Goal: Answer question/provide support: Share knowledge or assist other users

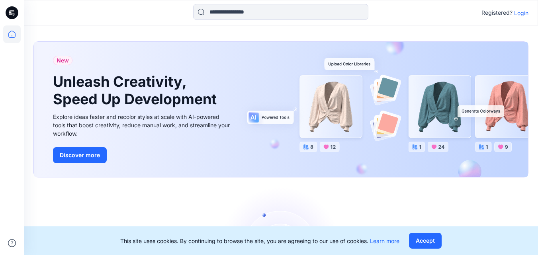
click at [517, 14] on p "Login" at bounding box center [521, 13] width 14 height 8
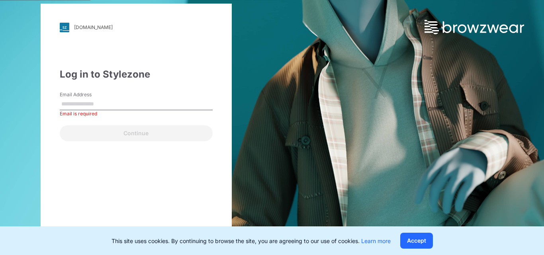
click at [87, 104] on input "Email Address" at bounding box center [136, 104] width 153 height 12
type input "**********"
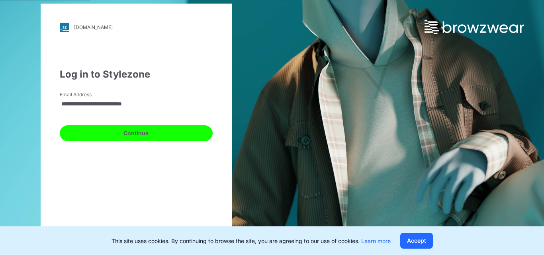
click at [130, 133] on button "Continue" at bounding box center [136, 133] width 153 height 16
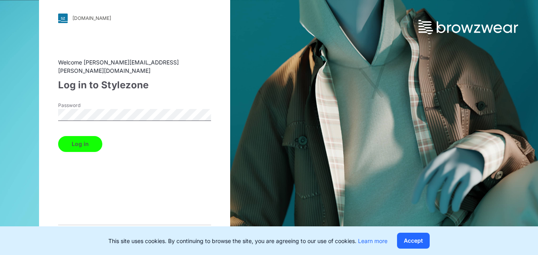
click at [83, 141] on button "Log in" at bounding box center [80, 144] width 44 height 16
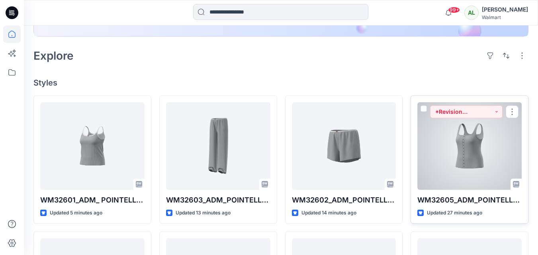
scroll to position [199, 0]
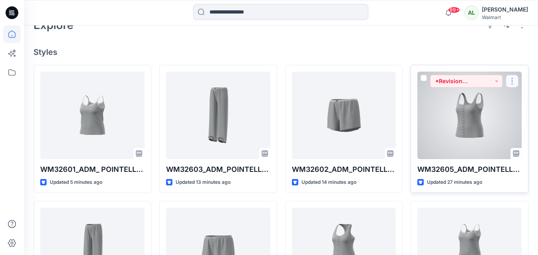
click at [514, 85] on button "button" at bounding box center [512, 81] width 13 height 13
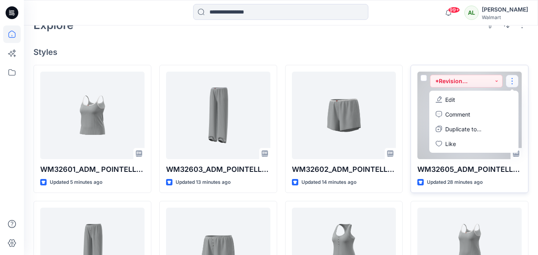
click at [420, 116] on div at bounding box center [469, 116] width 104 height 88
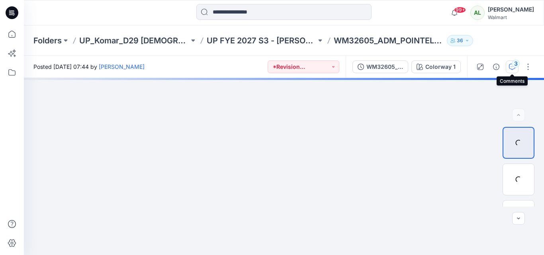
click at [512, 65] on div "3" at bounding box center [516, 64] width 8 height 8
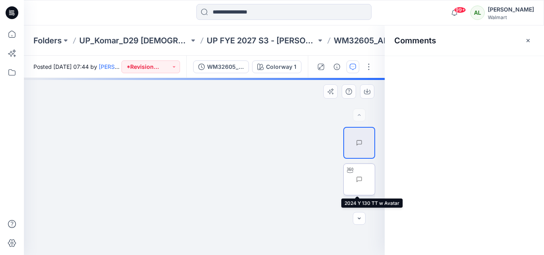
click at [375, 180] on img at bounding box center [375, 180] width 0 height 0
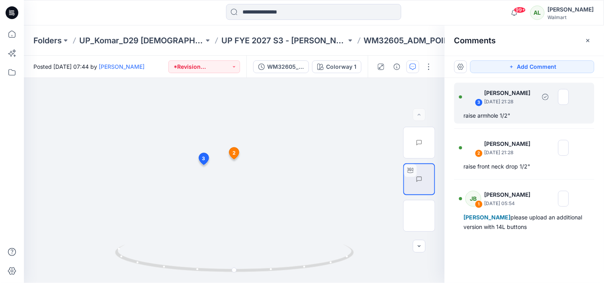
click at [485, 104] on p "[DATE] 21:28" at bounding box center [509, 102] width 51 height 8
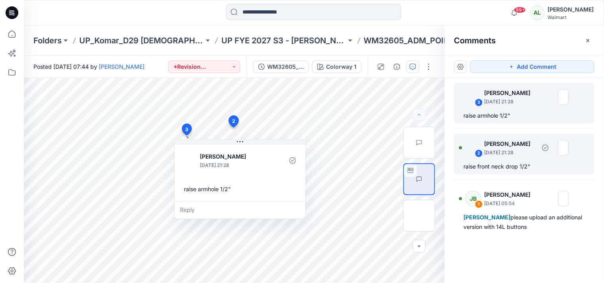
click at [495, 163] on div "raise front neck drop 1/2"" at bounding box center [524, 167] width 121 height 10
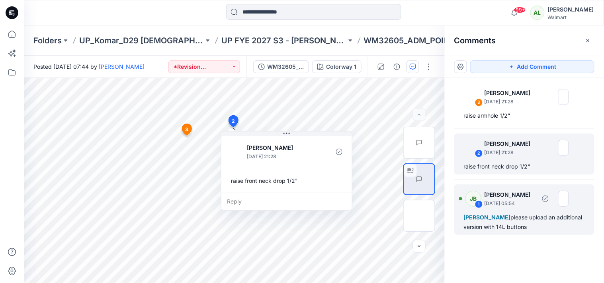
click at [496, 200] on p "[DATE] 05:54" at bounding box center [509, 204] width 51 height 8
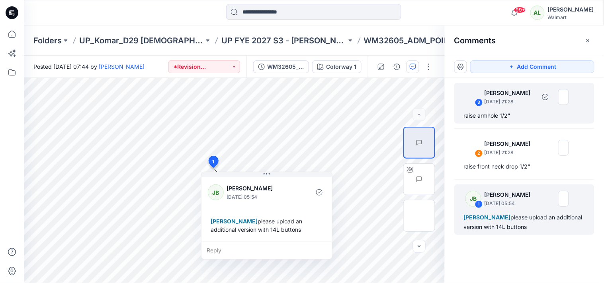
click at [496, 100] on p "[DATE] 21:28" at bounding box center [509, 102] width 51 height 8
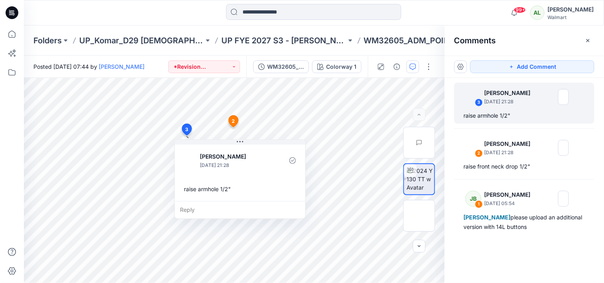
click at [490, 255] on div "Add Comment 3 [PERSON_NAME] [DATE] 21:28 raise armhole 1/2" 2 [PERSON_NAME] [DA…" at bounding box center [524, 170] width 159 height 228
click at [291, 145] on div "[PERSON_NAME] [DATE] 21:28 raise armhole 1/2"" at bounding box center [240, 172] width 131 height 58
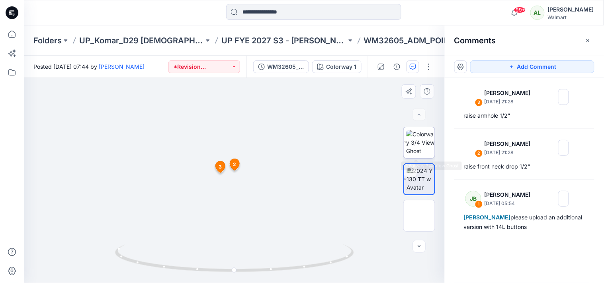
click at [416, 145] on img at bounding box center [420, 142] width 29 height 25
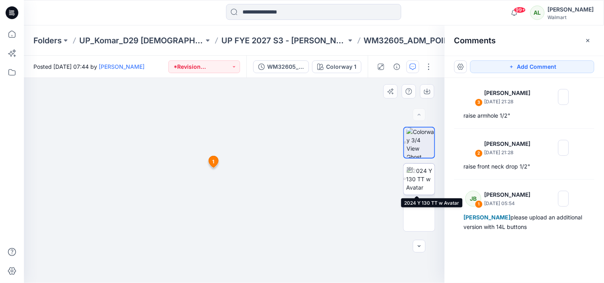
click at [417, 189] on img at bounding box center [420, 179] width 29 height 25
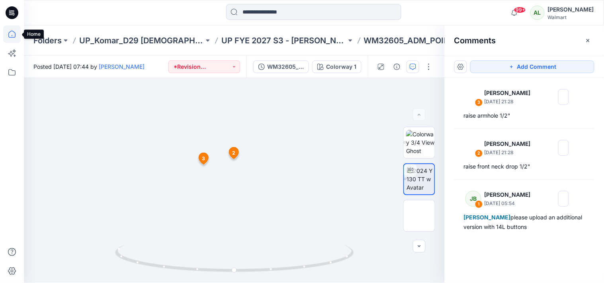
click at [10, 37] on icon at bounding box center [12, 34] width 18 height 18
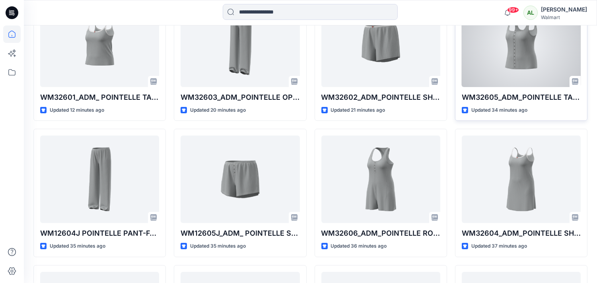
scroll to position [272, 0]
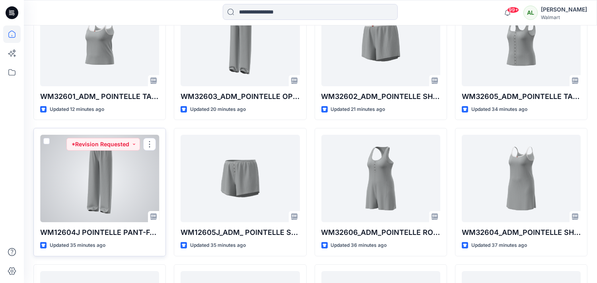
click at [116, 173] on div at bounding box center [99, 179] width 119 height 88
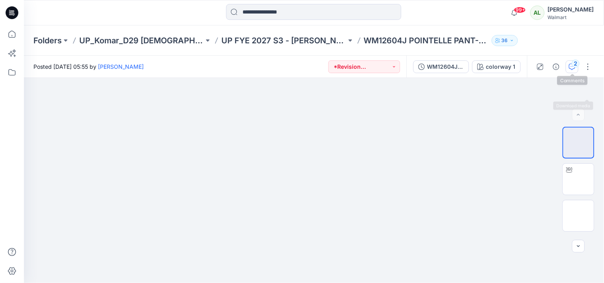
click at [537, 68] on div "2" at bounding box center [576, 64] width 8 height 8
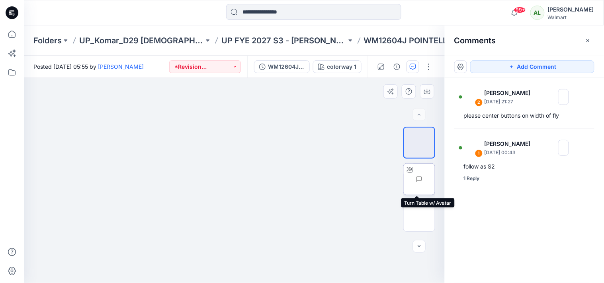
click at [435, 180] on img at bounding box center [435, 180] width 0 height 0
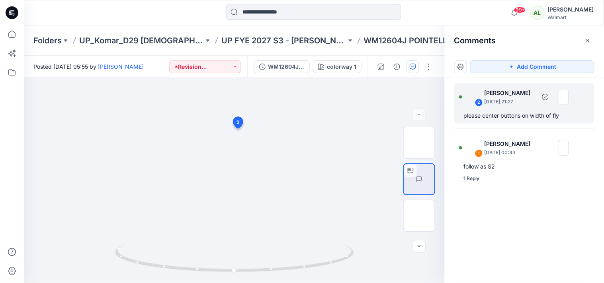
click at [514, 114] on div "please center buttons on width of fly" at bounding box center [524, 116] width 121 height 10
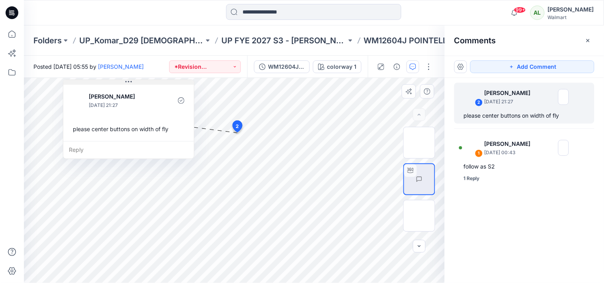
drag, startPoint x: 323, startPoint y: 141, endPoint x: 161, endPoint y: 81, distance: 172.9
click at [161, 81] on button at bounding box center [128, 82] width 131 height 5
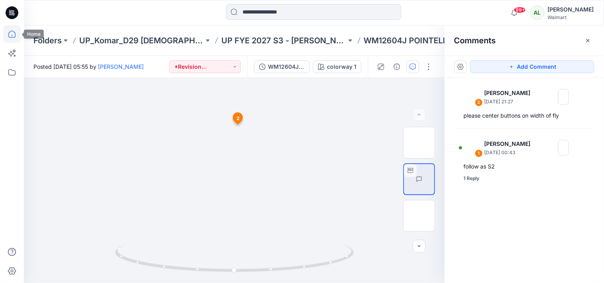
click at [6, 35] on icon at bounding box center [12, 34] width 18 height 18
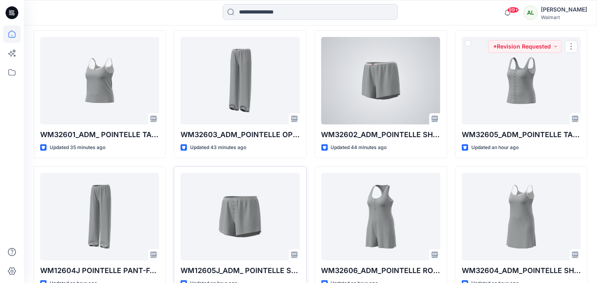
scroll to position [265, 0]
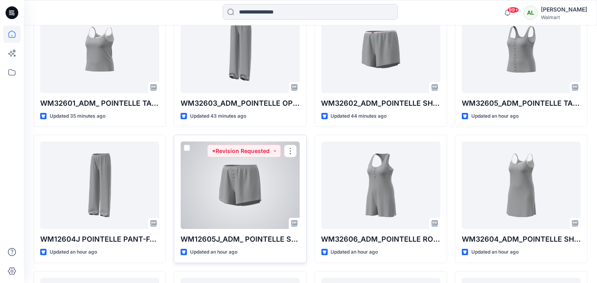
click at [244, 178] on div at bounding box center [240, 186] width 119 height 88
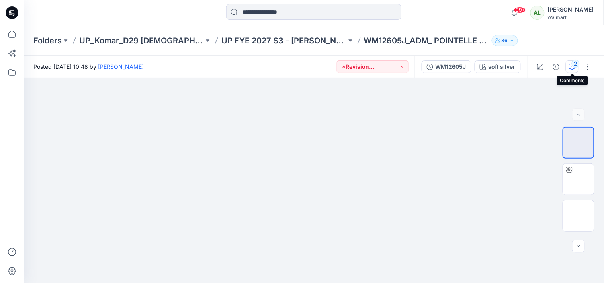
click at [537, 62] on div "2" at bounding box center [576, 64] width 8 height 8
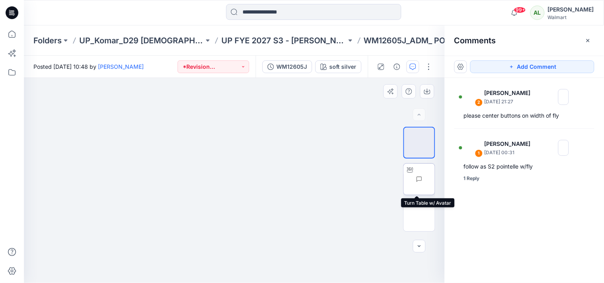
click at [435, 180] on img at bounding box center [435, 180] width 0 height 0
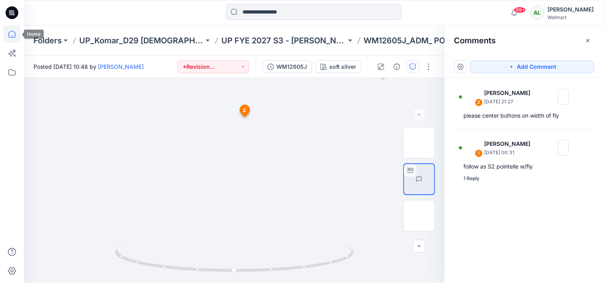
click at [17, 31] on icon at bounding box center [12, 34] width 18 height 18
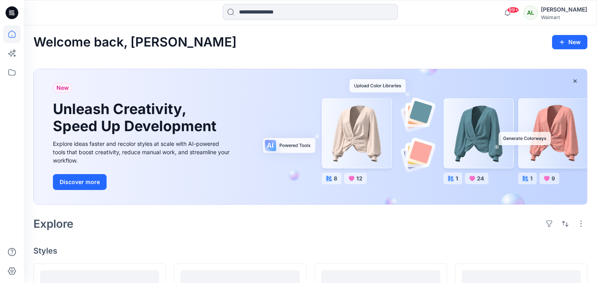
scroll to position [309, 0]
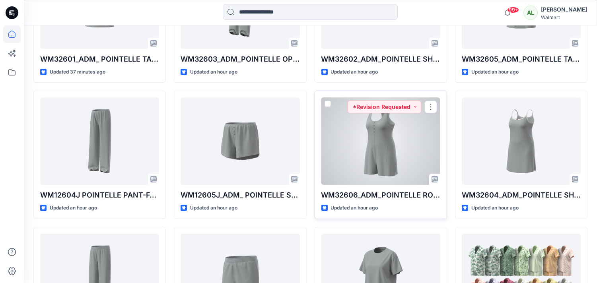
click at [371, 121] on div at bounding box center [381, 142] width 119 height 88
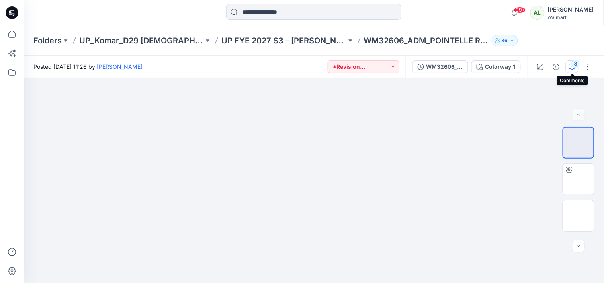
click at [537, 63] on div "3" at bounding box center [576, 64] width 8 height 8
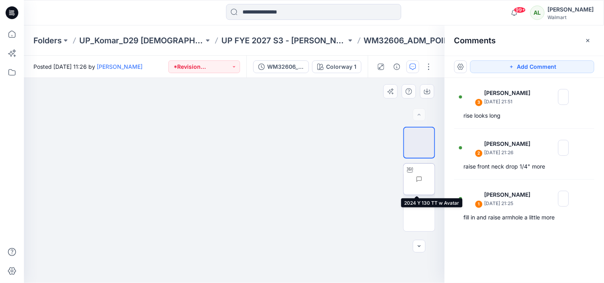
click at [435, 180] on img at bounding box center [435, 180] width 0 height 0
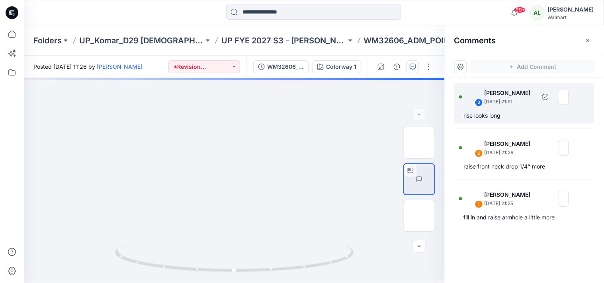
click at [504, 109] on div "3 [PERSON_NAME] [DATE] 21:51 rise looks long" at bounding box center [524, 103] width 140 height 41
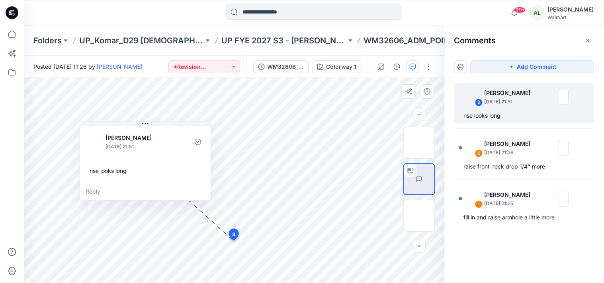
drag, startPoint x: 338, startPoint y: 252, endPoint x: 196, endPoint y: 129, distance: 187.9
click at [196, 129] on div "[PERSON_NAME] [DATE] 21:51 rise looks long" at bounding box center [145, 154] width 131 height 58
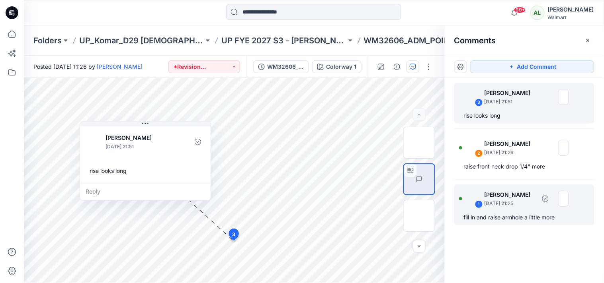
click at [503, 219] on div "fill in and raise armhole a little more" at bounding box center [524, 218] width 121 height 10
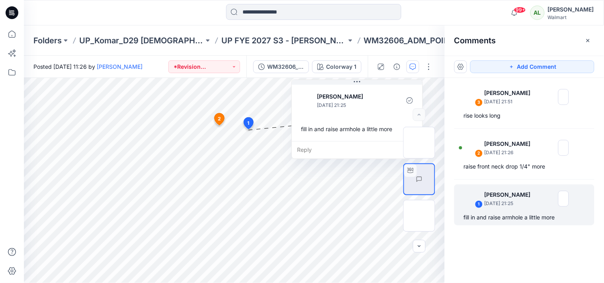
drag, startPoint x: 329, startPoint y: 141, endPoint x: 389, endPoint y: 71, distance: 92.1
click at [389, 71] on div "Posted [DATE] 11:26 by [PERSON_NAME] *Revision Requested WM32606_ADM_POINTELLE …" at bounding box center [314, 170] width 580 height 228
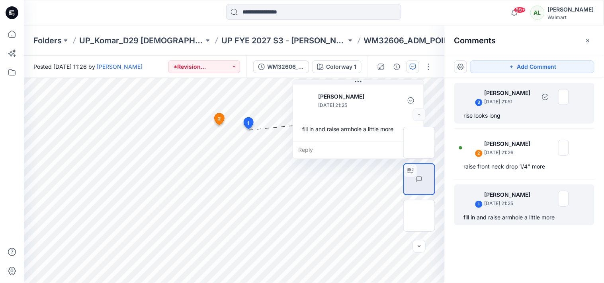
click at [500, 105] on p "[DATE] 21:51" at bounding box center [509, 102] width 51 height 8
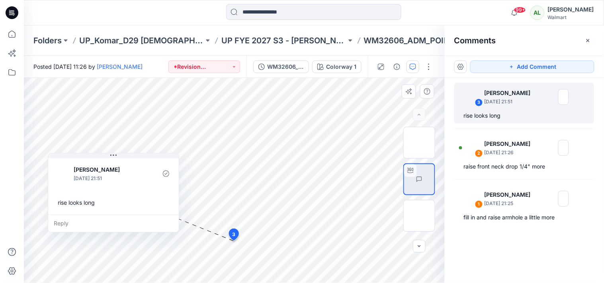
drag, startPoint x: 323, startPoint y: 253, endPoint x: 150, endPoint y: 161, distance: 196.2
click at [150, 161] on div "[PERSON_NAME] [DATE] 21:51 rise looks long" at bounding box center [113, 186] width 131 height 58
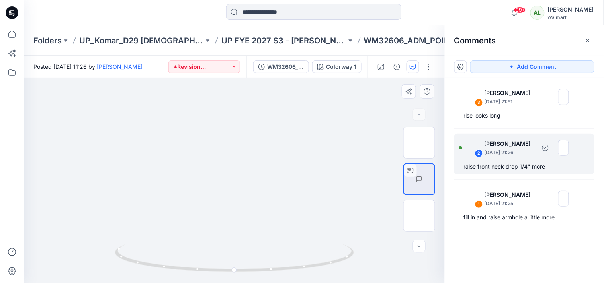
click at [500, 162] on div "raise front neck drop 1/4" more" at bounding box center [524, 167] width 121 height 10
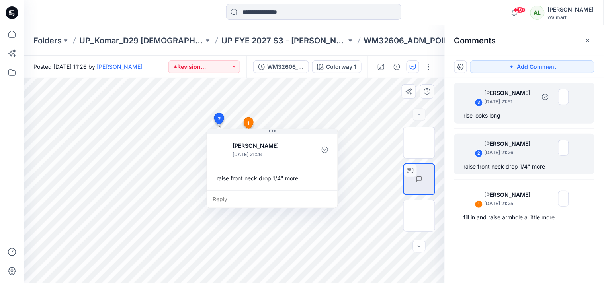
click at [484, 116] on div "rise looks long" at bounding box center [524, 116] width 121 height 10
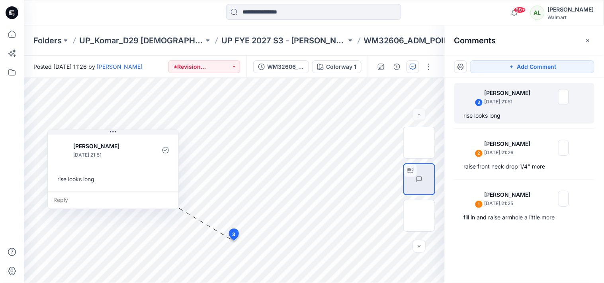
drag, startPoint x: 293, startPoint y: 264, endPoint x: 119, endPoint y: 149, distance: 208.6
click at [119, 149] on p "[PERSON_NAME]" at bounding box center [105, 147] width 65 height 10
click at [8, 36] on icon at bounding box center [11, 34] width 7 height 7
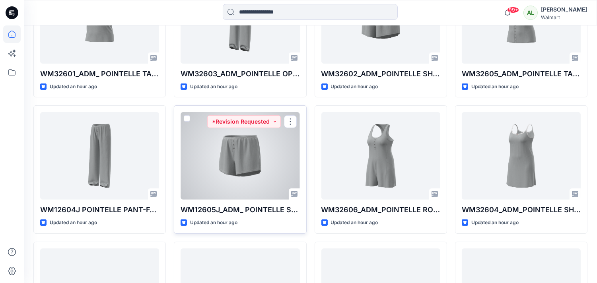
scroll to position [316, 0]
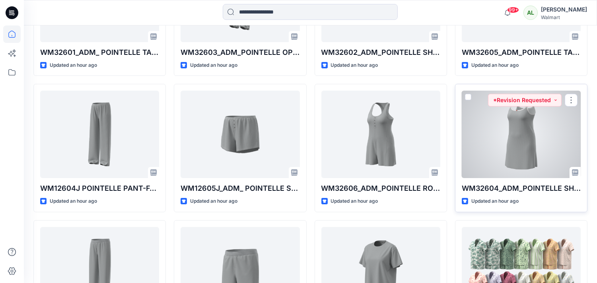
click at [519, 129] on div at bounding box center [521, 135] width 119 height 88
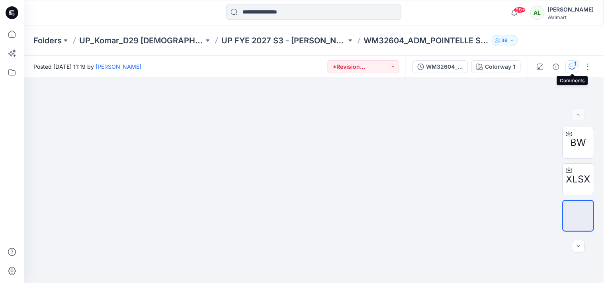
click at [537, 64] on div "1" at bounding box center [576, 64] width 8 height 8
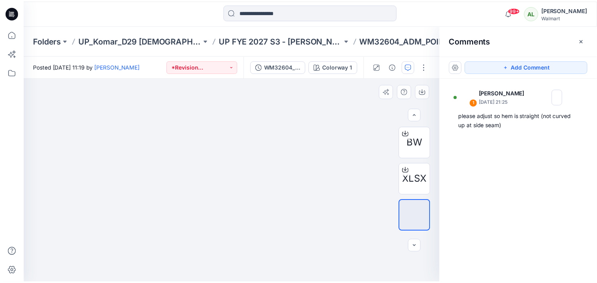
scroll to position [88, 0]
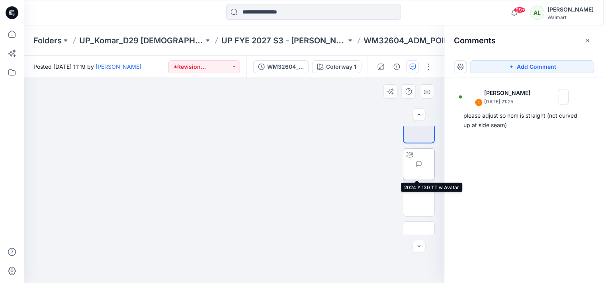
click at [435, 164] on img at bounding box center [435, 164] width 0 height 0
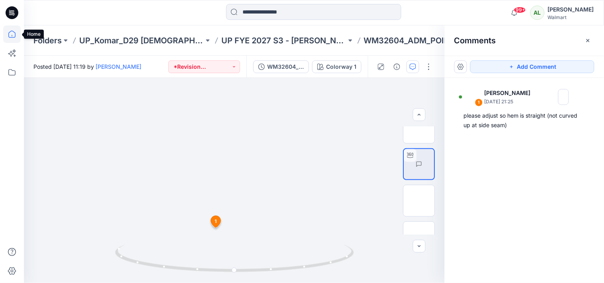
click at [9, 34] on icon at bounding box center [11, 34] width 7 height 7
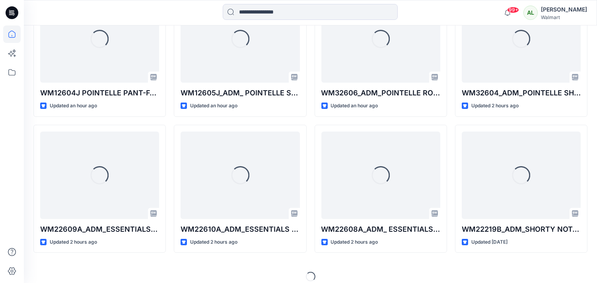
scroll to position [420, 0]
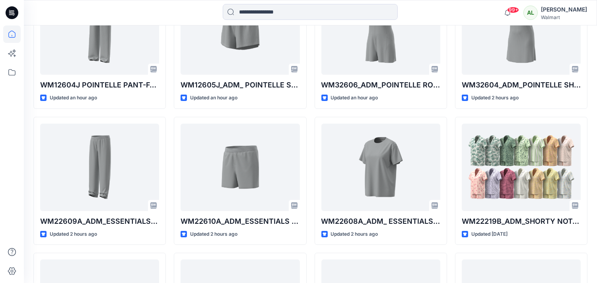
click at [537, 255] on div "Welcome back, [PERSON_NAME] New New Unleash Creativity, Speed Up Development Ex…" at bounding box center [311, 149] width 574 height 1087
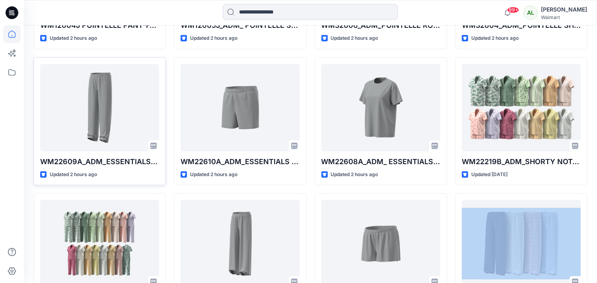
scroll to position [486, 0]
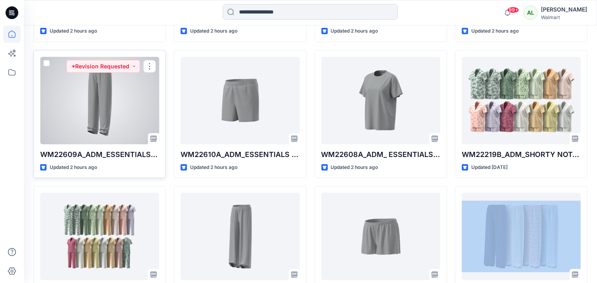
click at [116, 98] on div at bounding box center [99, 101] width 119 height 88
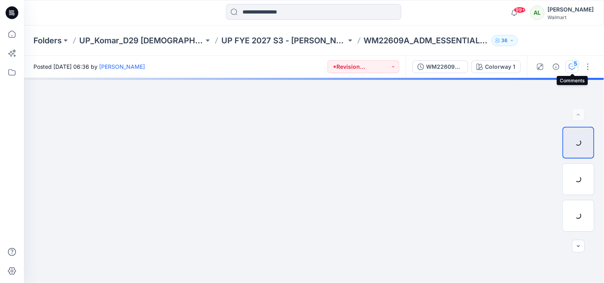
click at [537, 64] on icon "button" at bounding box center [572, 67] width 6 height 6
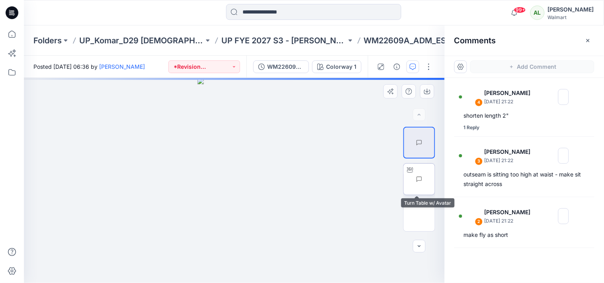
click at [414, 174] on div at bounding box center [410, 170] width 13 height 13
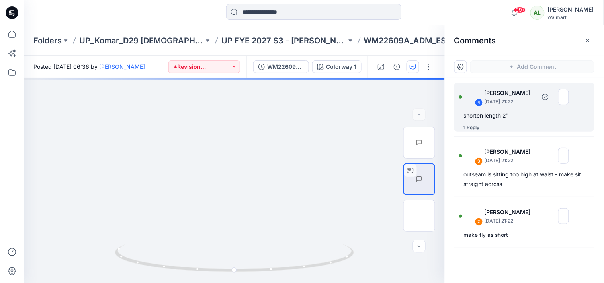
click at [507, 114] on div "shorten length 2"" at bounding box center [524, 116] width 121 height 10
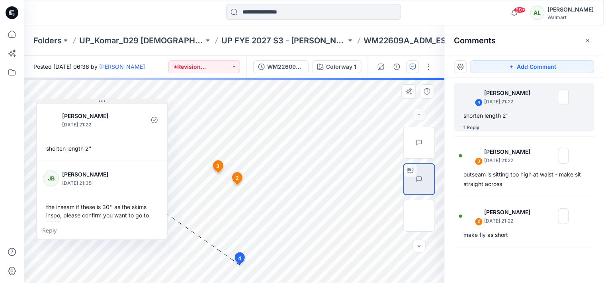
drag, startPoint x: 261, startPoint y: 194, endPoint x: 70, endPoint y: 101, distance: 212.6
click at [70, 101] on button at bounding box center [102, 102] width 131 height 5
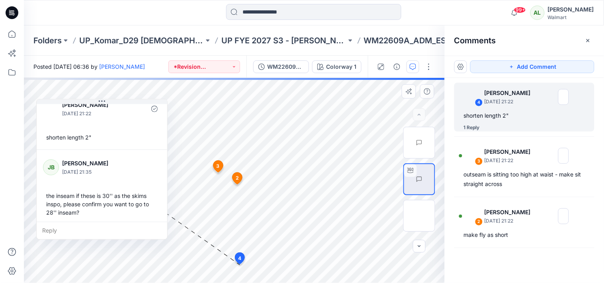
scroll to position [14, 0]
